Goal: Task Accomplishment & Management: Use online tool/utility

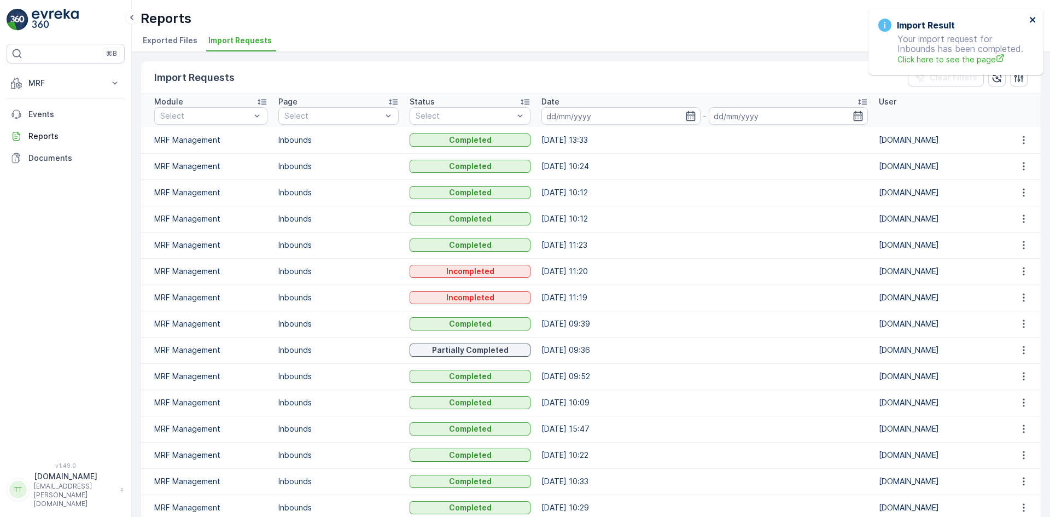
click at [1032, 16] on icon "close" at bounding box center [1033, 19] width 8 height 9
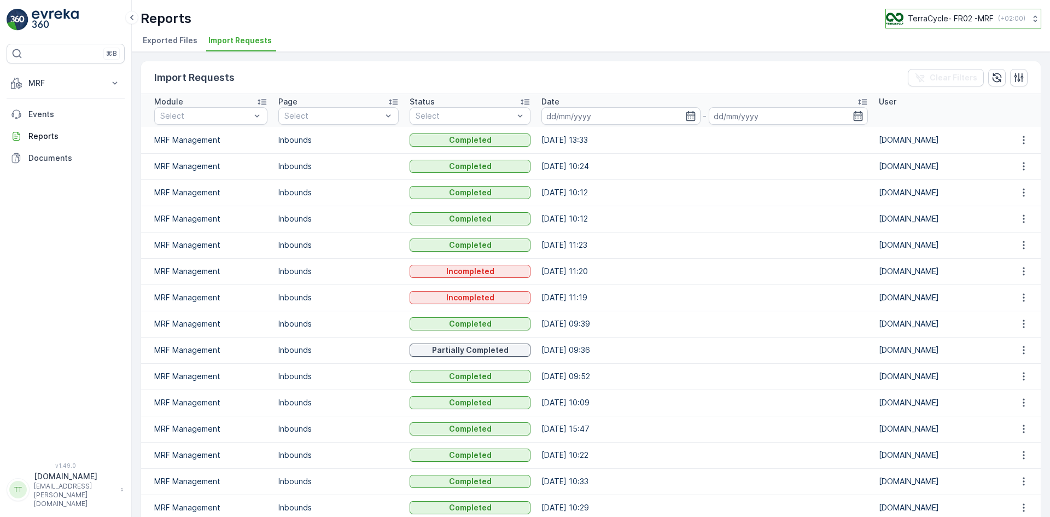
click at [954, 16] on p "TerraCycle- FR02 -MRF" at bounding box center [950, 18] width 86 height 11
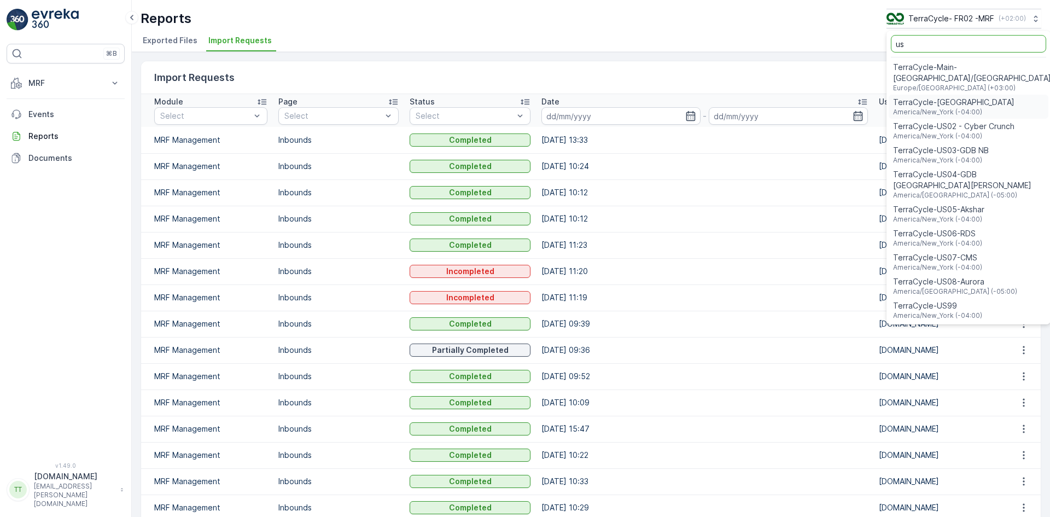
type input "us"
click at [952, 276] on span "TerraCycle-US08-Aurora" at bounding box center [955, 281] width 124 height 11
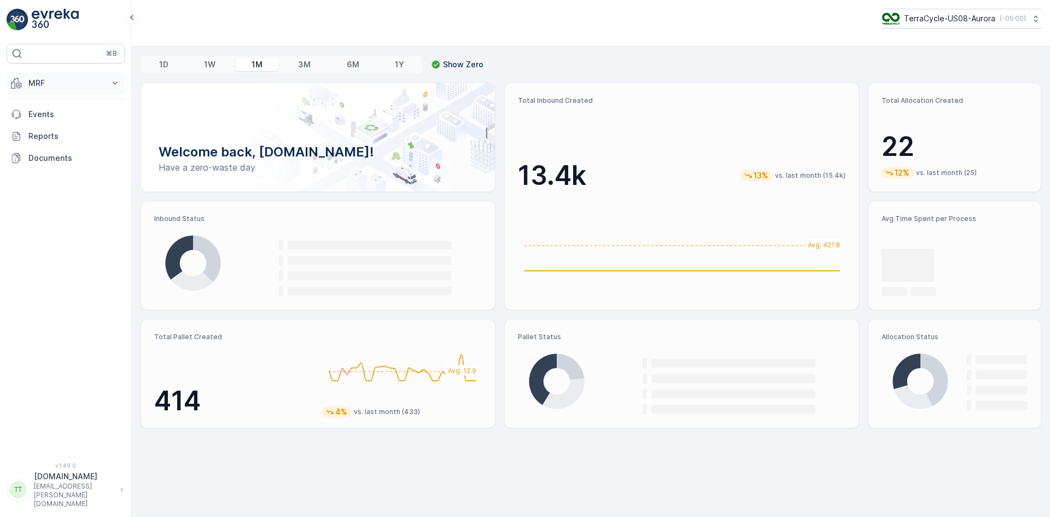
click at [40, 74] on button "MRF" at bounding box center [66, 83] width 118 height 22
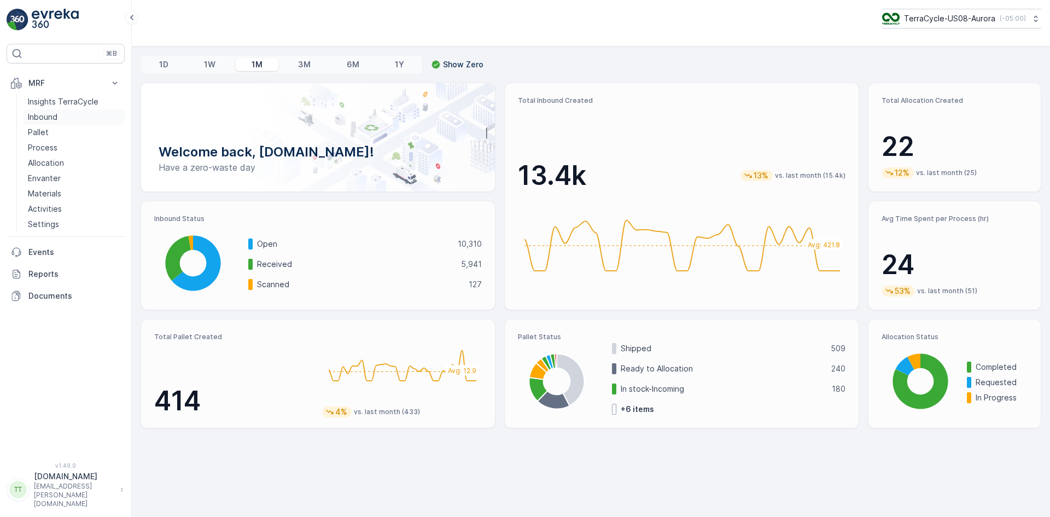
click at [51, 116] on p "Inbound" at bounding box center [43, 117] width 30 height 11
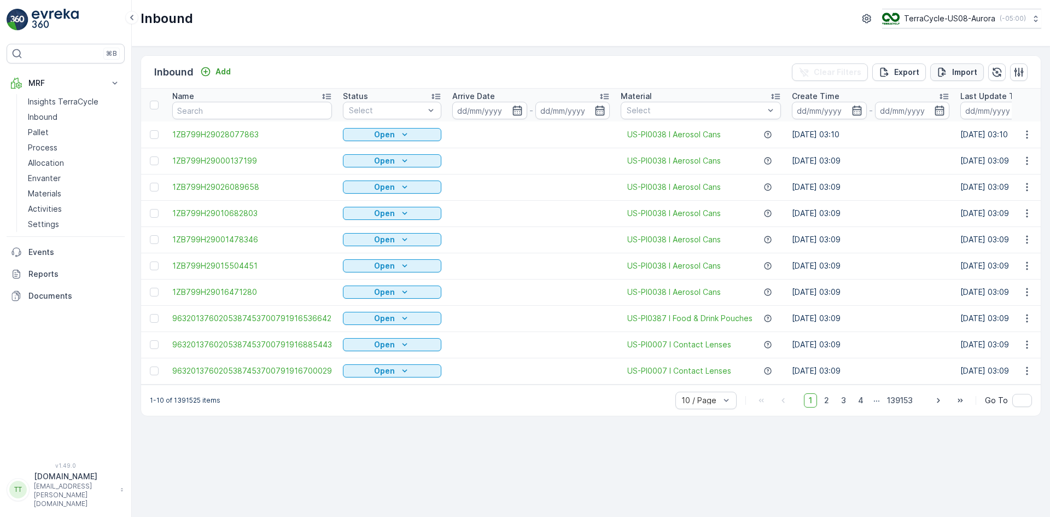
click at [961, 69] on p "Import" at bounding box center [964, 72] width 25 height 11
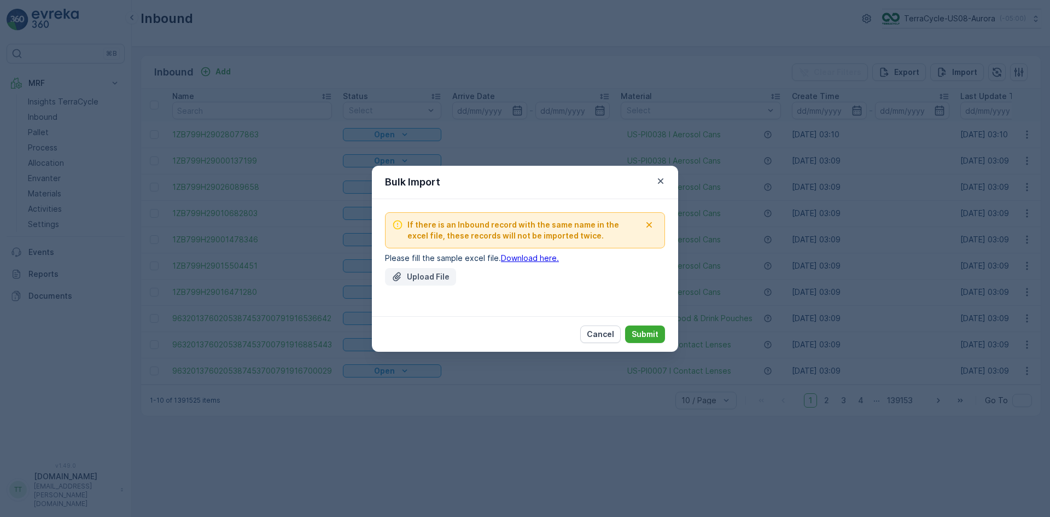
click at [415, 273] on p "Upload File" at bounding box center [428, 276] width 43 height 11
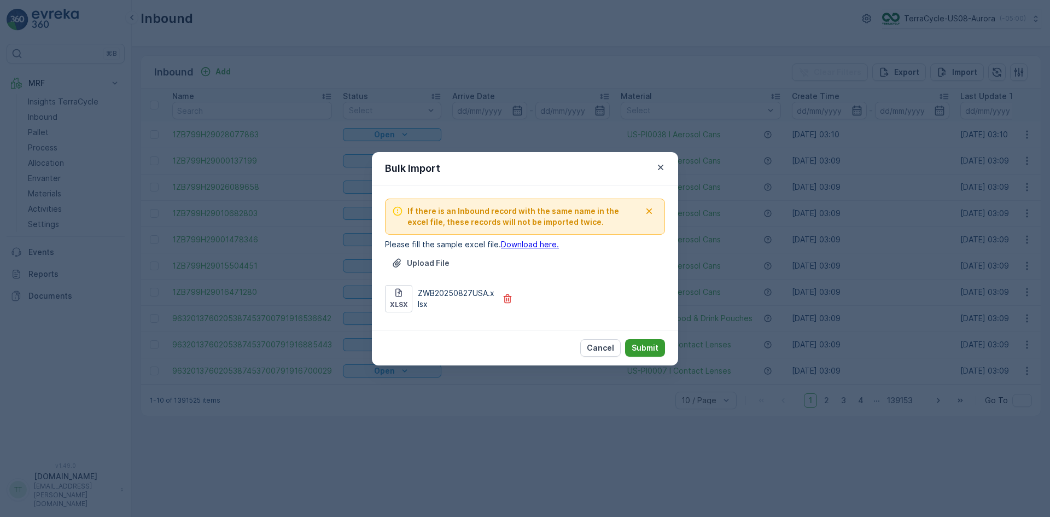
click at [642, 348] on p "Submit" at bounding box center [644, 347] width 27 height 11
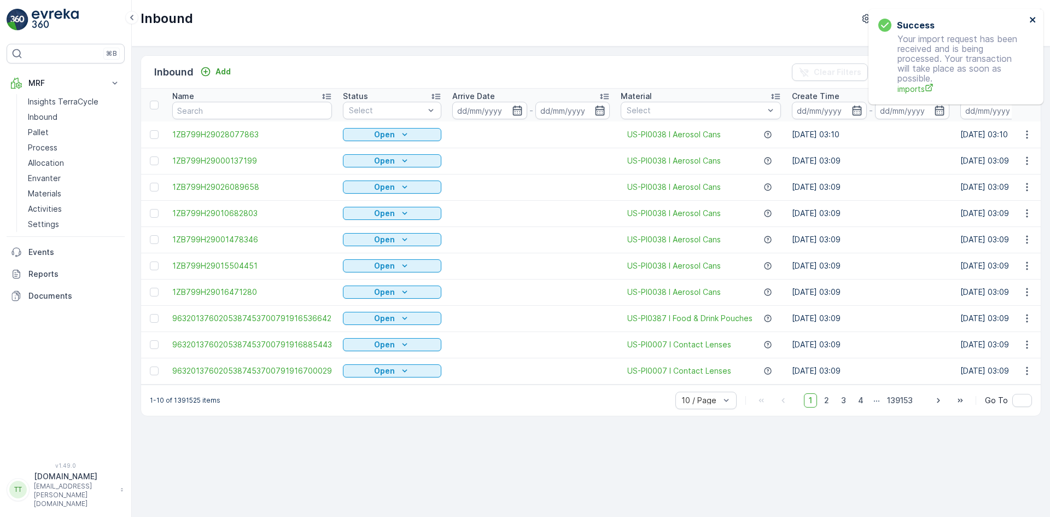
click at [1030, 19] on icon "close" at bounding box center [1031, 19] width 5 height 5
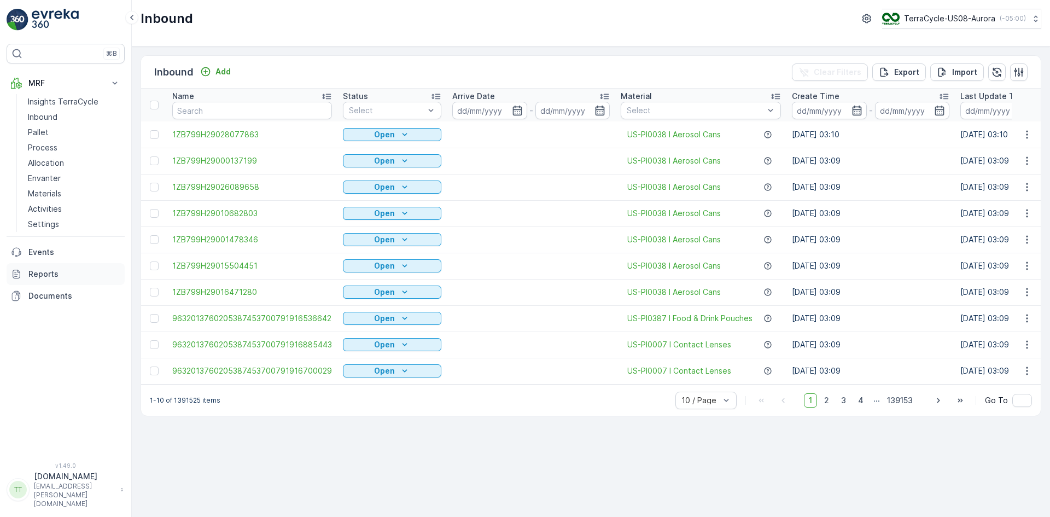
click at [43, 272] on p "Reports" at bounding box center [74, 273] width 92 height 11
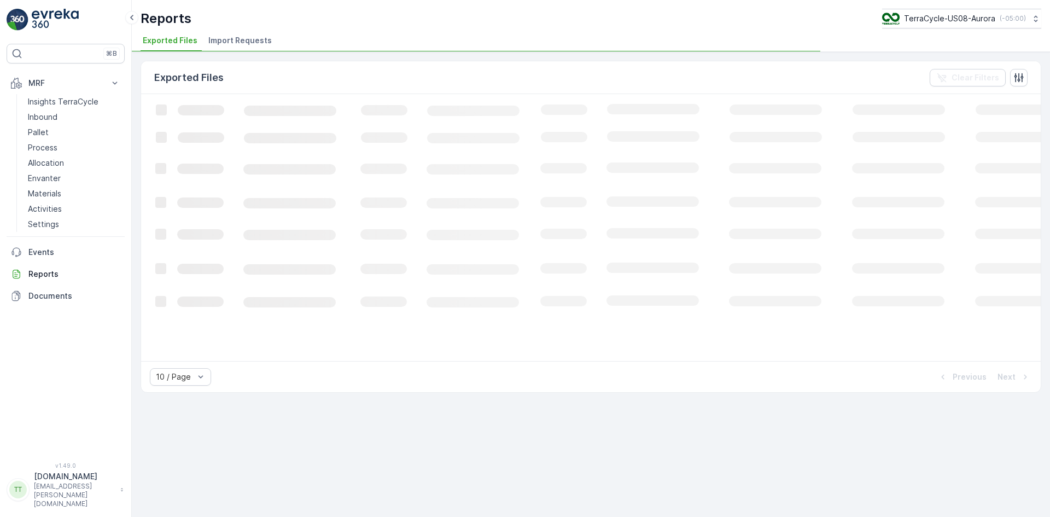
click at [233, 40] on span "Import Requests" at bounding box center [239, 40] width 63 height 11
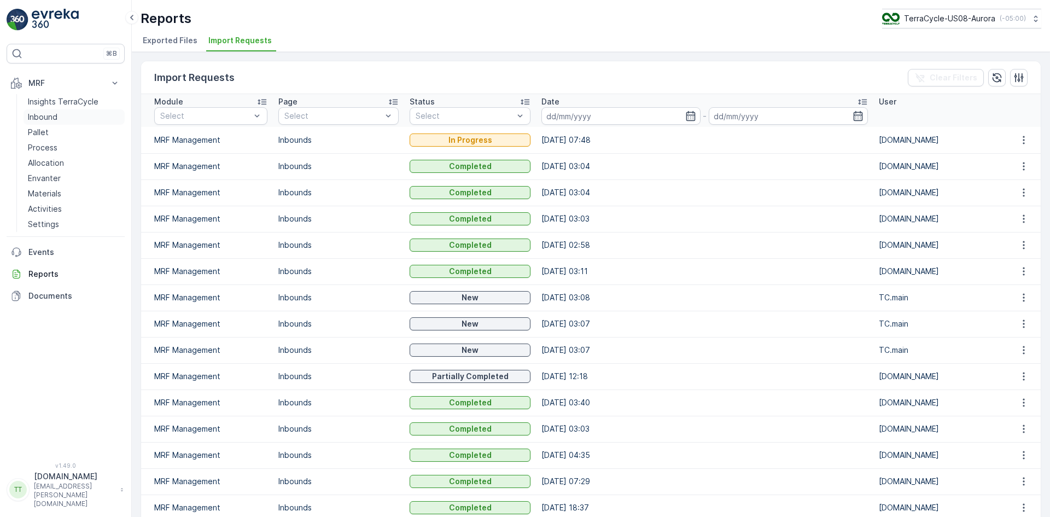
click at [51, 116] on p "Inbound" at bounding box center [43, 117] width 30 height 11
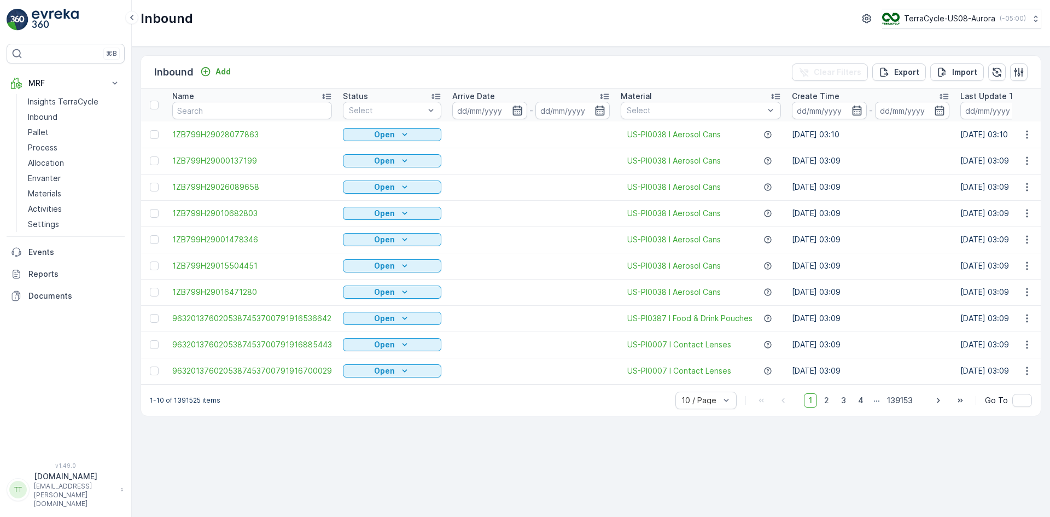
click at [517, 108] on icon "button" at bounding box center [517, 110] width 11 height 11
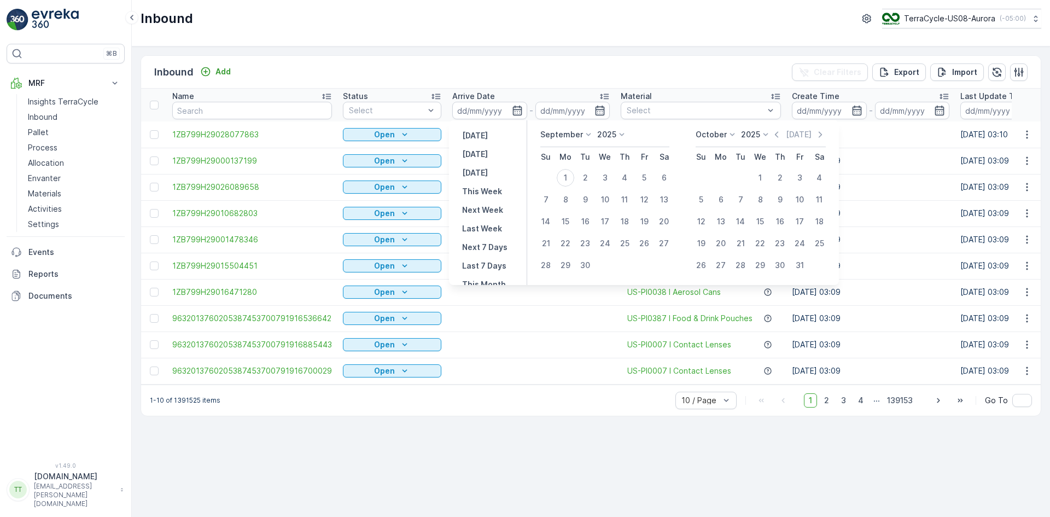
click at [572, 134] on p "September" at bounding box center [561, 134] width 43 height 11
click at [559, 201] on span "August" at bounding box center [560, 202] width 26 height 11
click at [648, 266] on div "29" at bounding box center [643, 264] width 17 height 17
type input "[DATE]"
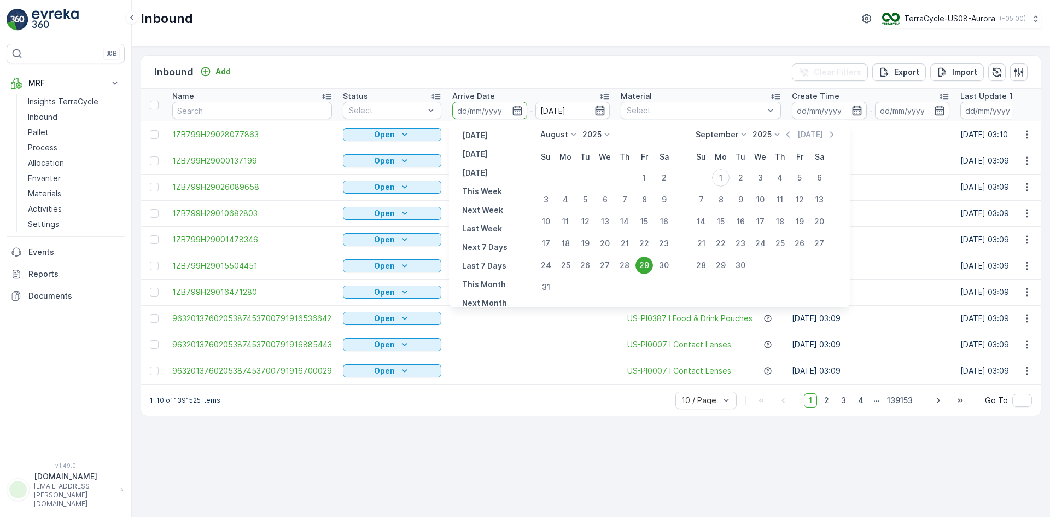
click at [648, 266] on div "29" at bounding box center [643, 264] width 17 height 17
type input "[DATE]"
click at [596, 50] on div "Inbound Add Clear Filters Export Import Name Status Select Arrive Date [DATE] -…" at bounding box center [591, 281] width 918 height 470
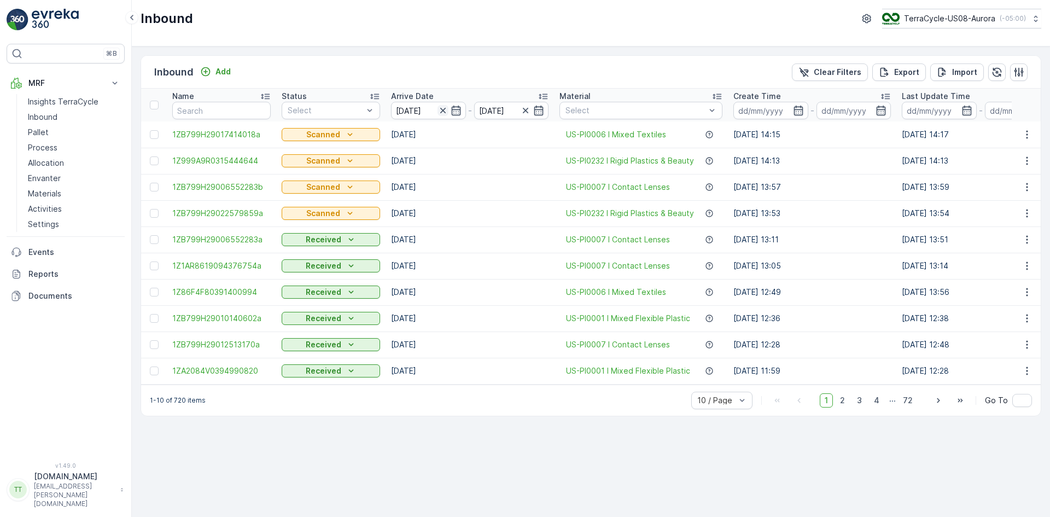
click at [441, 113] on icon "button" at bounding box center [442, 110] width 5 height 5
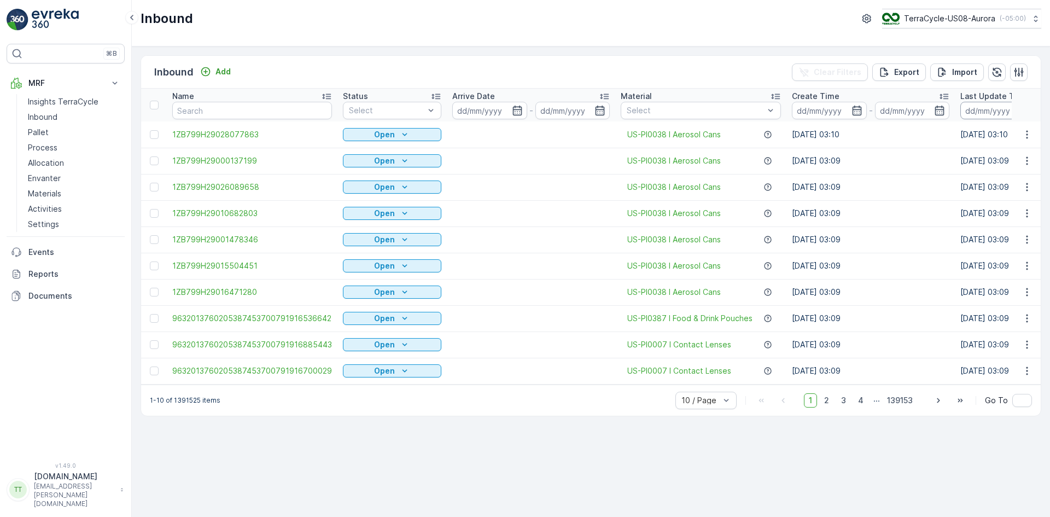
click at [975, 106] on input at bounding box center [997, 110] width 75 height 17
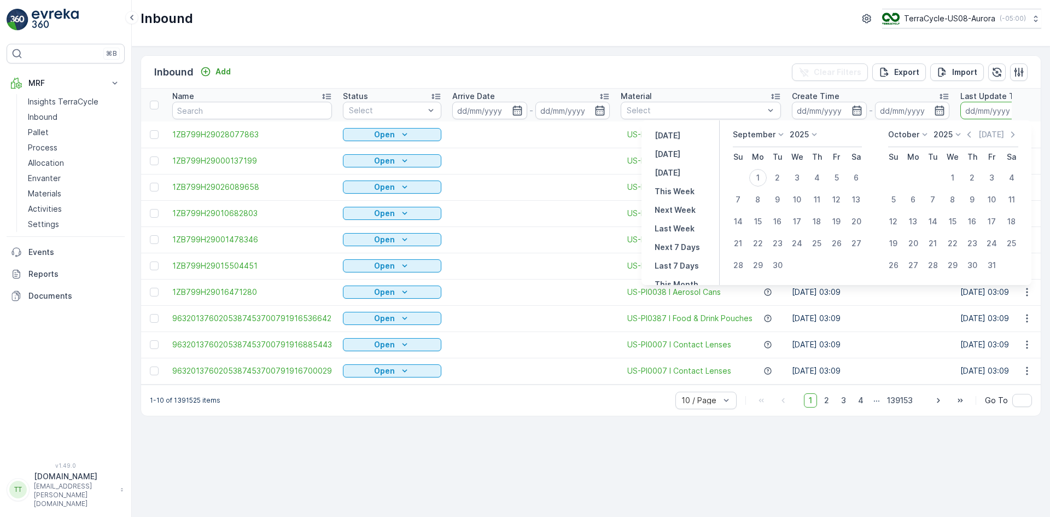
click at [776, 137] on icon at bounding box center [780, 134] width 11 height 11
click at [762, 171] on span "August" at bounding box center [752, 173] width 26 height 11
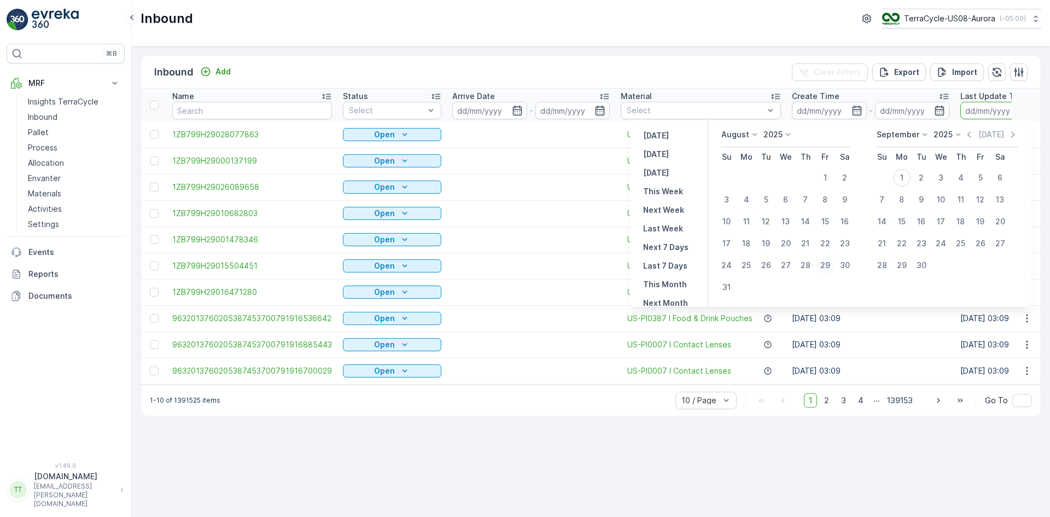
click at [829, 262] on div "29" at bounding box center [824, 264] width 17 height 17
type input "[DATE]"
click at [829, 262] on div "29" at bounding box center [824, 264] width 17 height 17
type input "[DATE]"
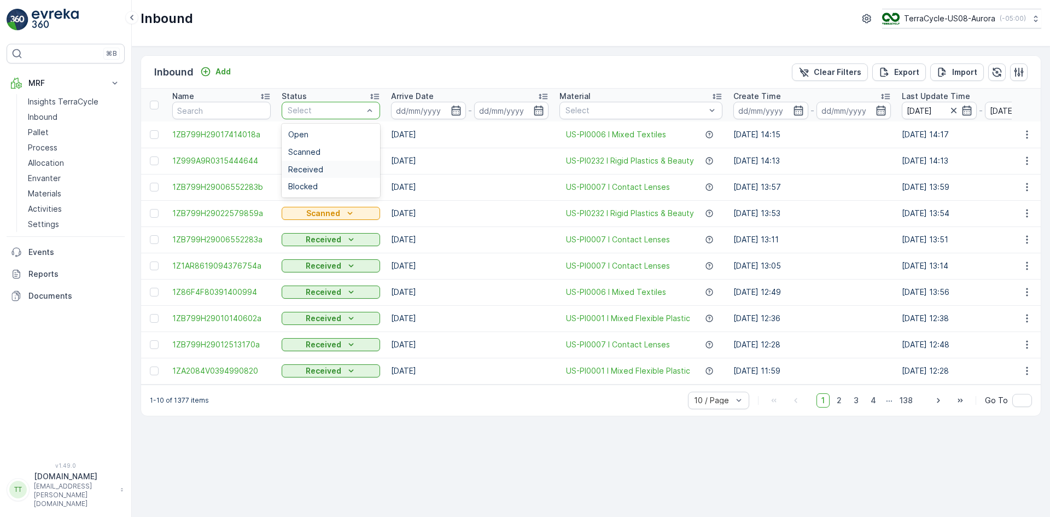
click at [324, 166] on div "Received" at bounding box center [330, 169] width 85 height 9
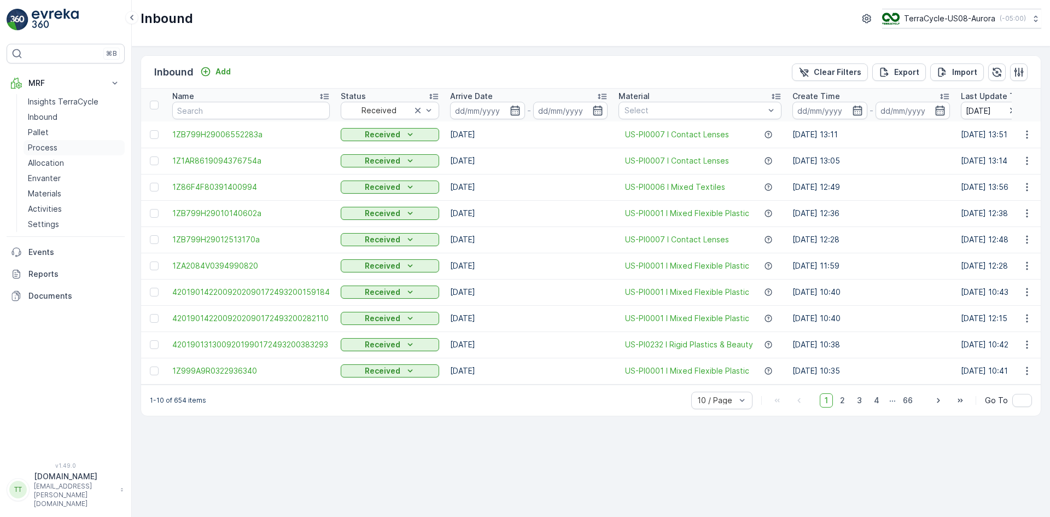
click at [51, 149] on p "Process" at bounding box center [43, 147] width 30 height 11
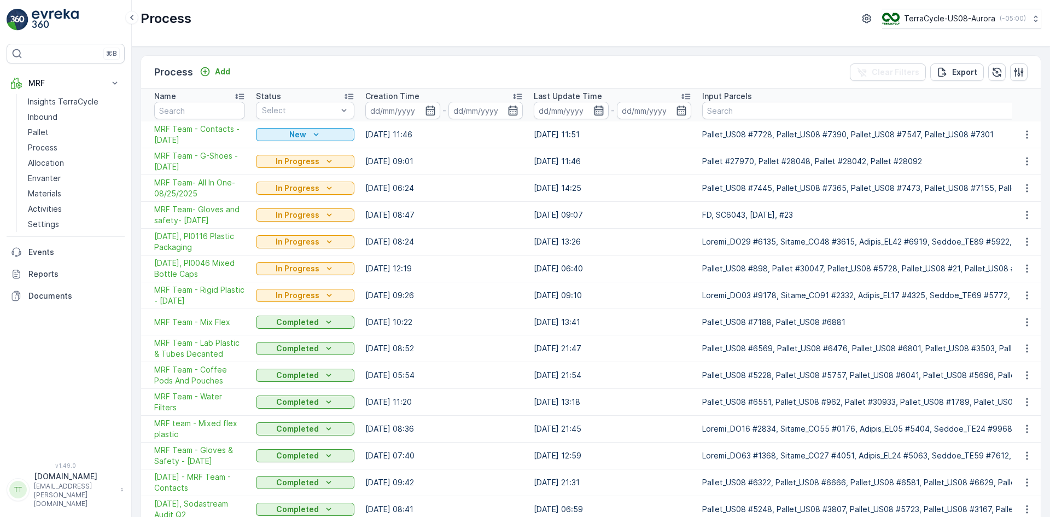
click at [596, 110] on icon "button" at bounding box center [598, 110] width 11 height 11
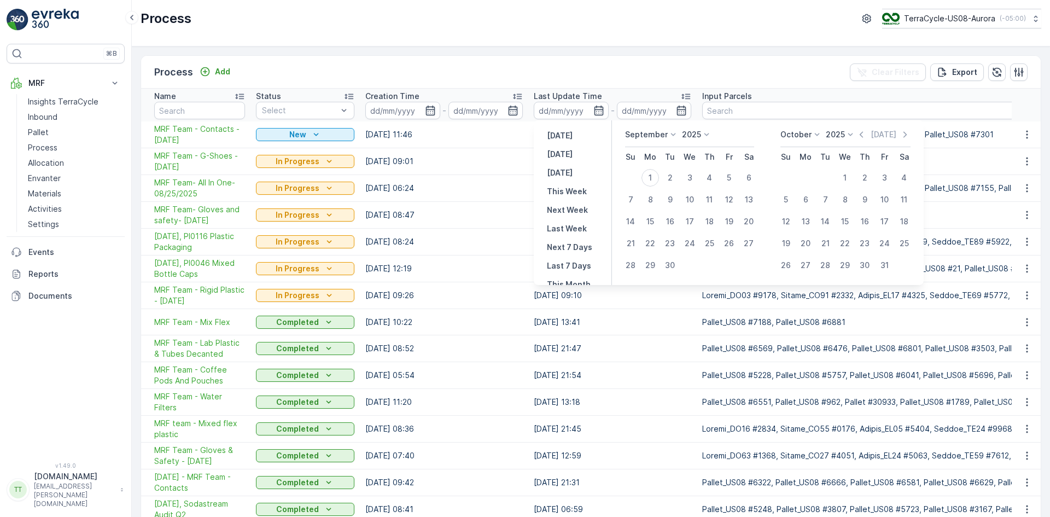
click at [658, 134] on p "September" at bounding box center [646, 134] width 43 height 11
click at [647, 197] on span "August" at bounding box center [644, 202] width 26 height 11
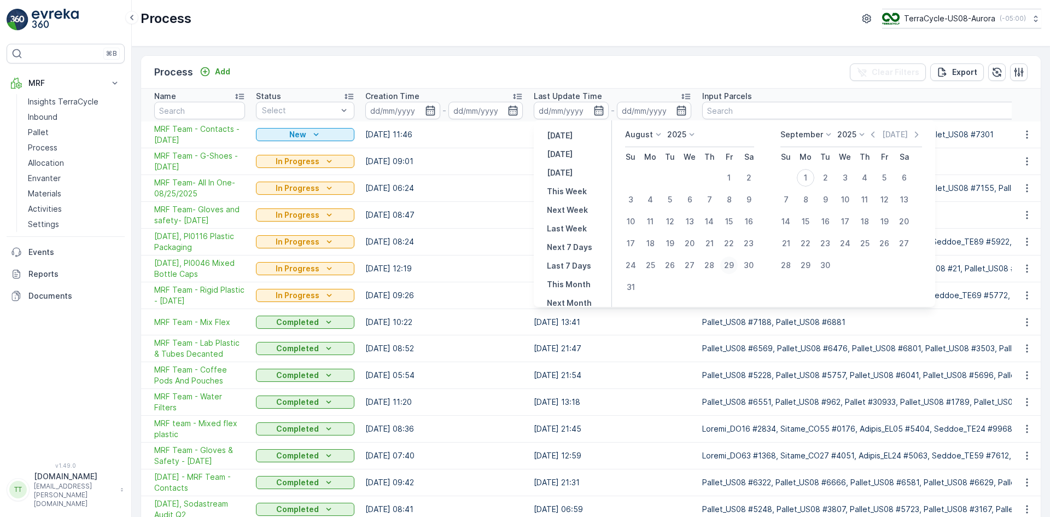
click at [728, 265] on div "29" at bounding box center [728, 264] width 17 height 17
type input "[DATE]"
click at [728, 260] on div "29" at bounding box center [728, 264] width 17 height 17
type input "[DATE]"
click at [806, 175] on div "1" at bounding box center [804, 177] width 17 height 17
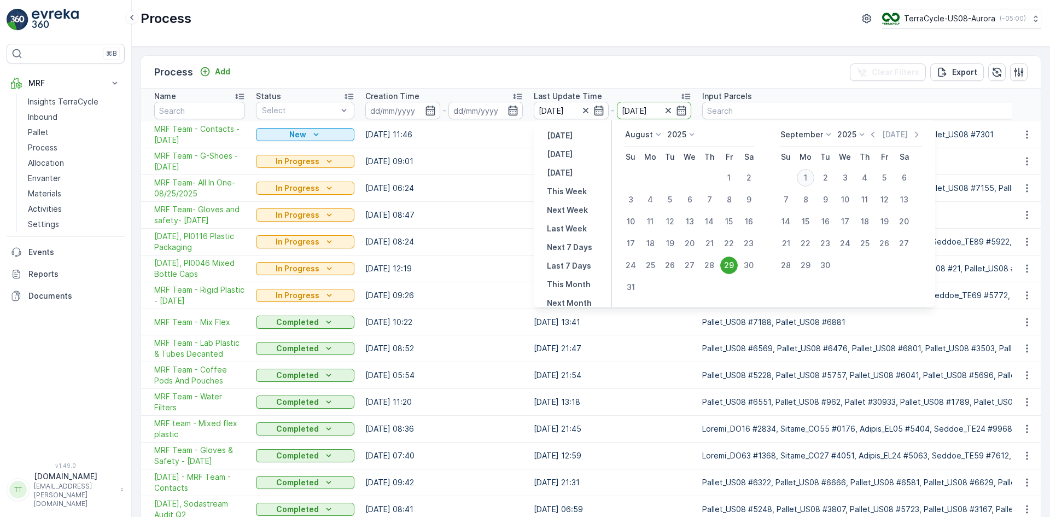
type input "[DATE]"
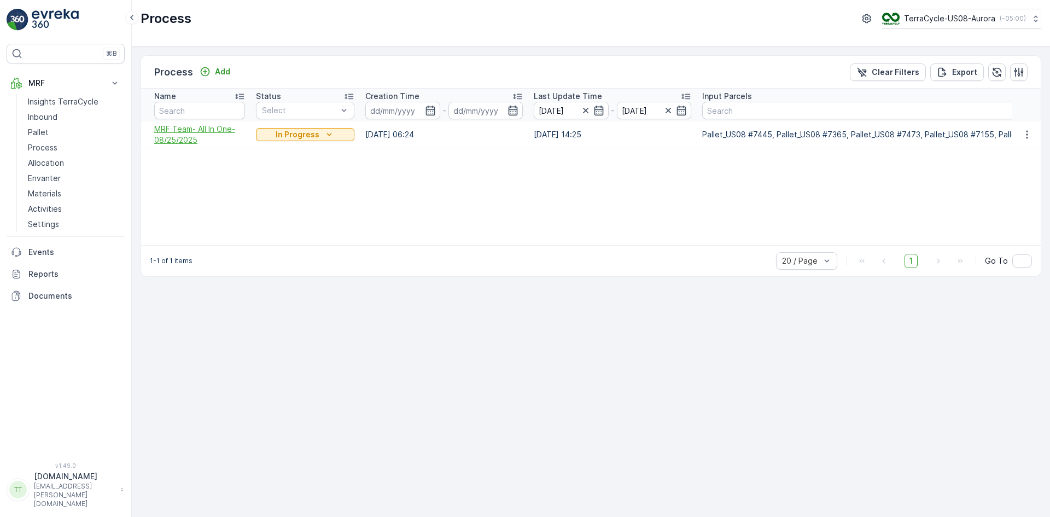
click at [187, 134] on span "MRF Team- All In One-08/25/2025" at bounding box center [199, 135] width 91 height 22
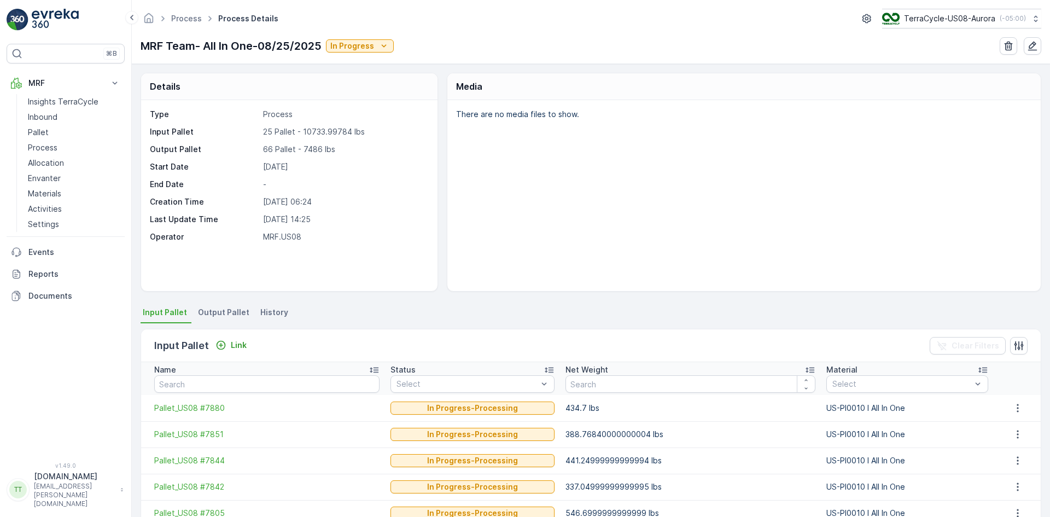
click at [235, 315] on span "Output Pallet" at bounding box center [223, 312] width 51 height 11
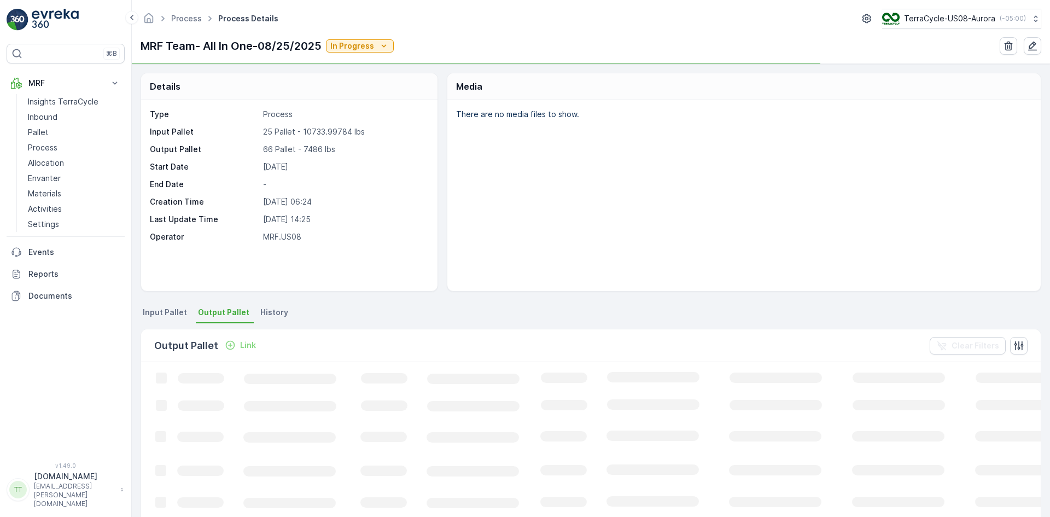
click at [284, 308] on li "History" at bounding box center [275, 313] width 34 height 19
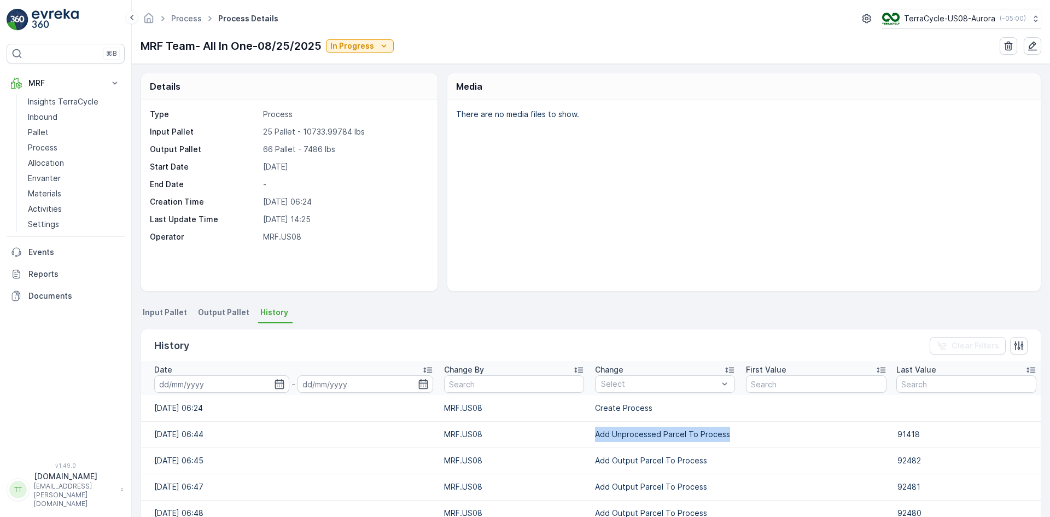
drag, startPoint x: 586, startPoint y: 440, endPoint x: 724, endPoint y: 434, distance: 138.4
click at [724, 434] on td "Add Unprocessed Parcel To Process" at bounding box center [664, 434] width 151 height 26
copy td "Add Unprocessed Parcel To Process"
click at [611, 385] on div at bounding box center [659, 383] width 119 height 9
paste input "Add Unprocessed Parcel To Process"
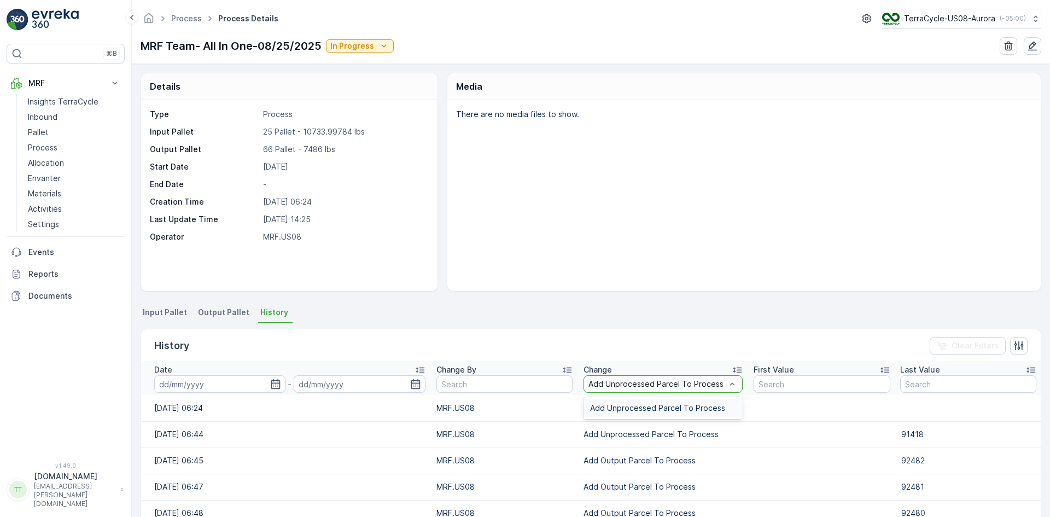
type input "Add Unprocessed Parcel To Process"
click at [615, 404] on span "Add Unprocessed Parcel To Process" at bounding box center [657, 407] width 135 height 9
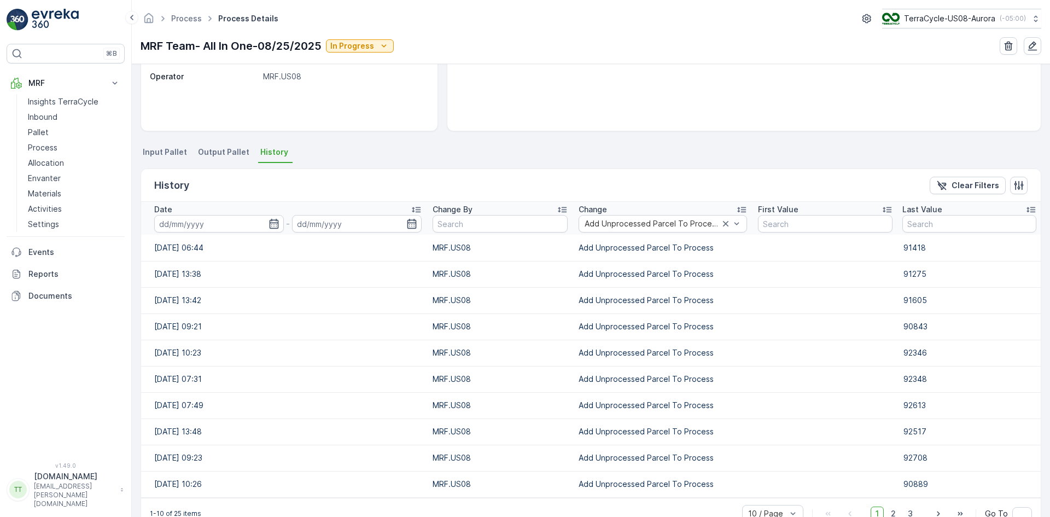
scroll to position [187, 0]
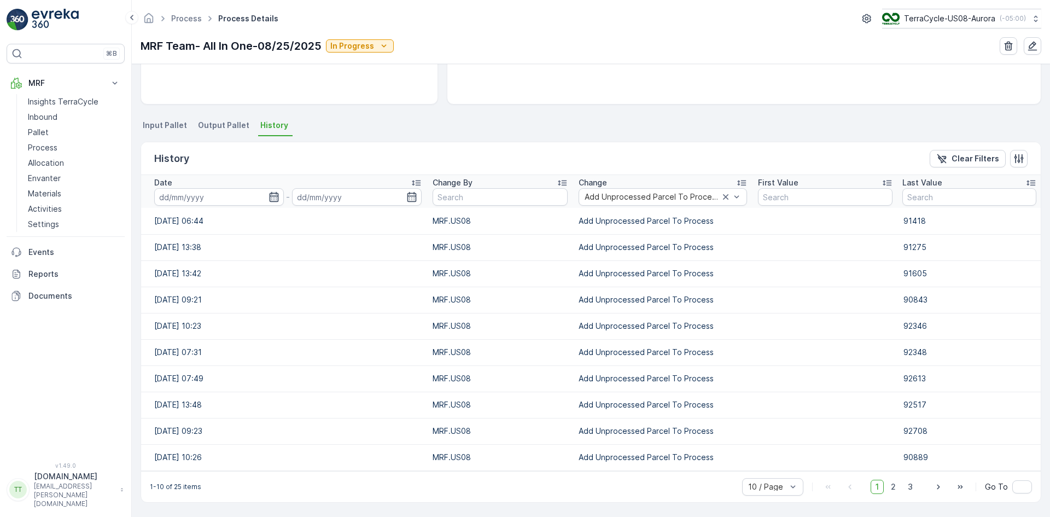
click at [272, 193] on icon "button" at bounding box center [273, 197] width 9 height 10
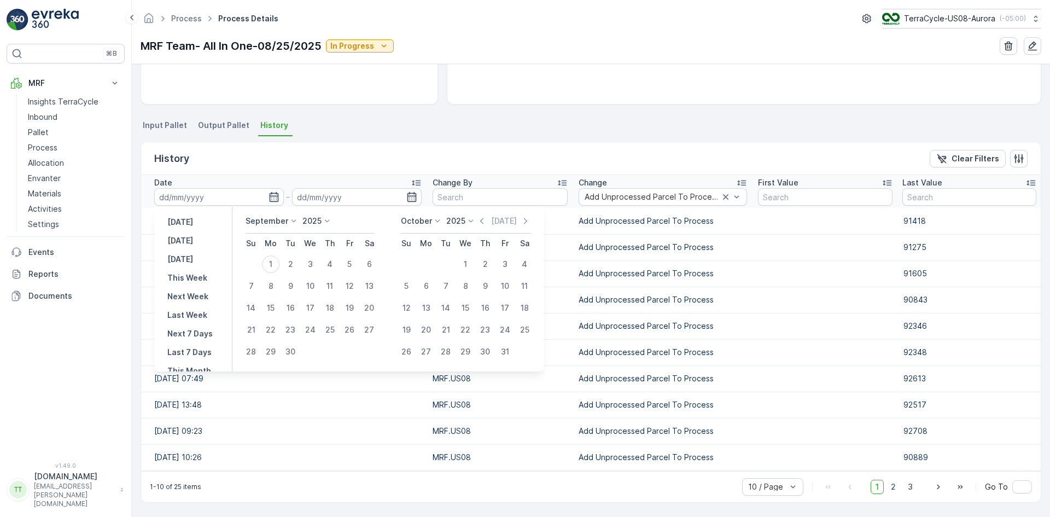
click at [279, 219] on p "September" at bounding box center [266, 220] width 43 height 11
click at [268, 259] on span "August" at bounding box center [265, 260] width 26 height 11
click at [350, 353] on div "29" at bounding box center [349, 351] width 17 height 17
type input "[DATE]"
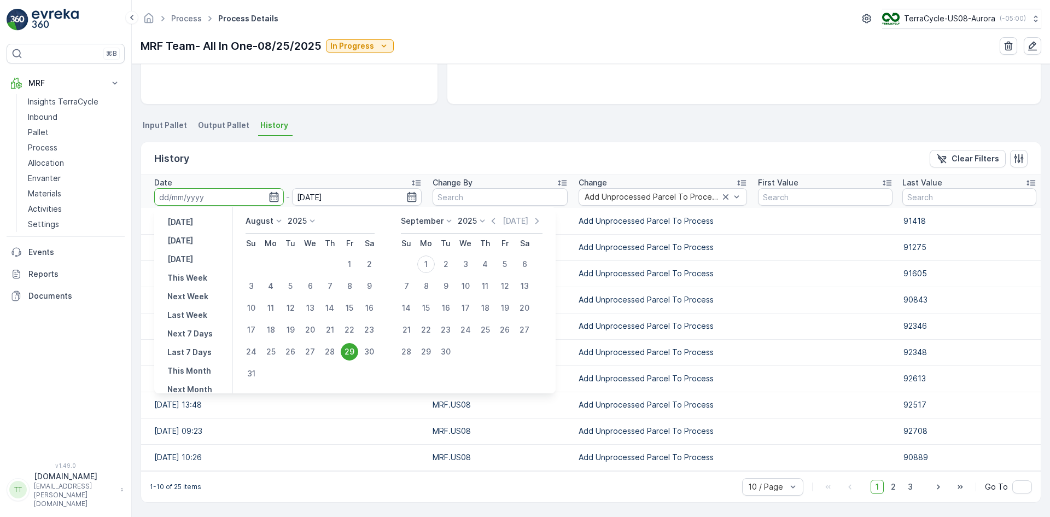
click at [350, 353] on div "29" at bounding box center [349, 351] width 17 height 17
type input "[DATE]"
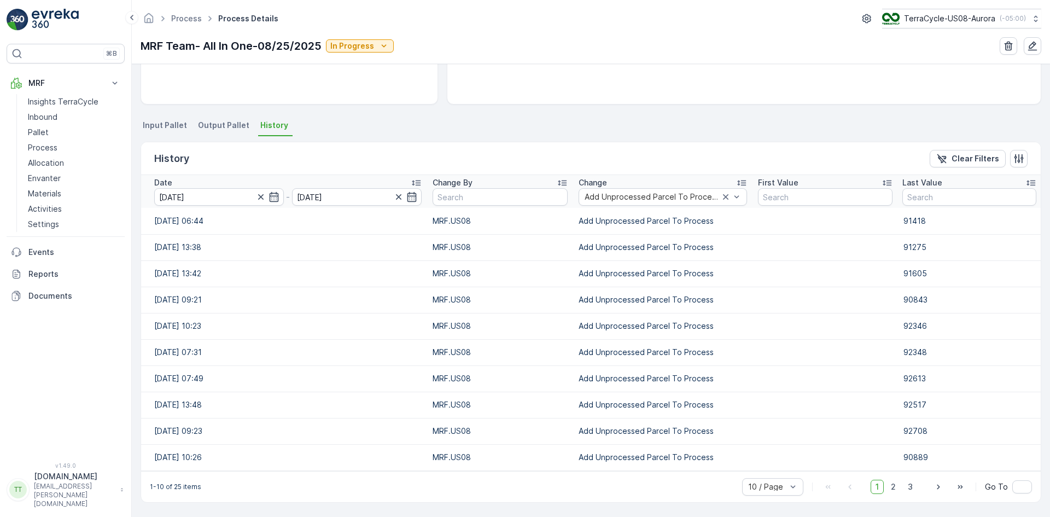
click at [367, 150] on div "History Clear Filters" at bounding box center [590, 158] width 899 height 33
drag, startPoint x: 46, startPoint y: 273, endPoint x: 68, endPoint y: 260, distance: 25.0
click at [46, 273] on p "Reports" at bounding box center [74, 273] width 92 height 11
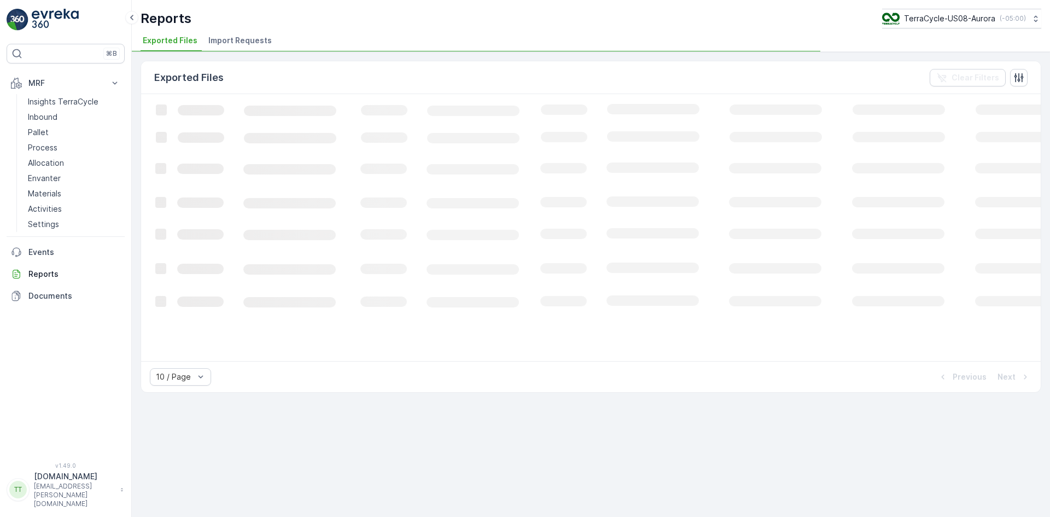
click at [237, 44] on span "Import Requests" at bounding box center [239, 40] width 63 height 11
